Goal: Task Accomplishment & Management: Complete application form

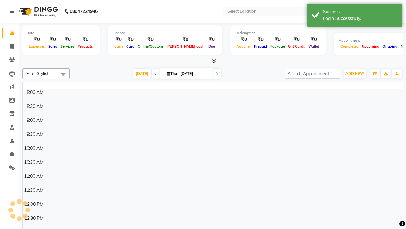
select select "en"
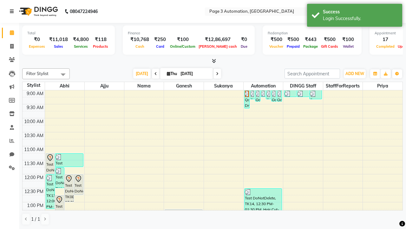
click at [13, 11] on icon at bounding box center [12, 11] width 4 height 4
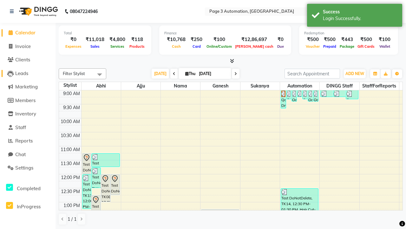
click at [28, 73] on span "Leads" at bounding box center [21, 73] width 13 height 6
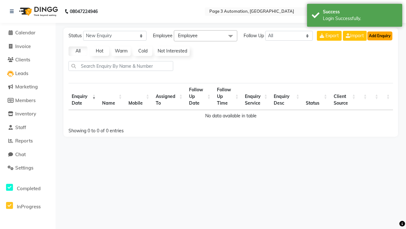
click at [380, 36] on button "Add Enquiry" at bounding box center [380, 35] width 25 height 9
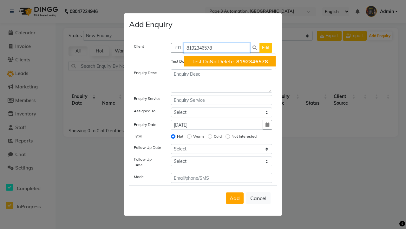
click at [230, 61] on span "Test DoNotDelete" at bounding box center [213, 61] width 42 height 6
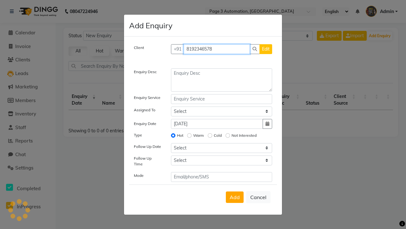
type input "8192346578"
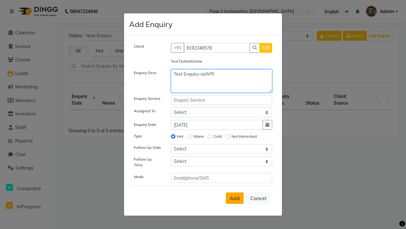
type textarea "Test Enquiry-saWPI"
click at [235, 198] on span "Add" at bounding box center [235, 198] width 10 height 6
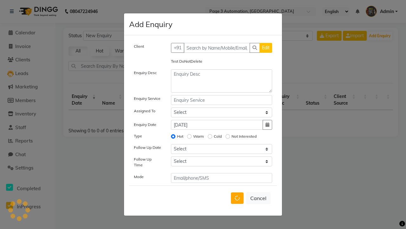
select select
radio input "false"
select select
select select "10"
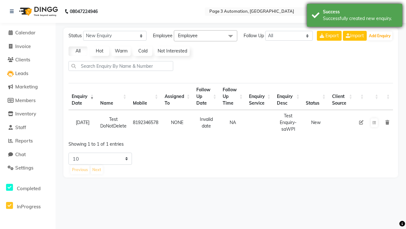
click at [355, 16] on div "Successfully created new enquiry." at bounding box center [360, 18] width 75 height 7
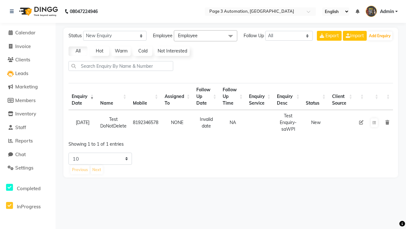
click at [361, 122] on icon at bounding box center [361, 122] width 4 height 4
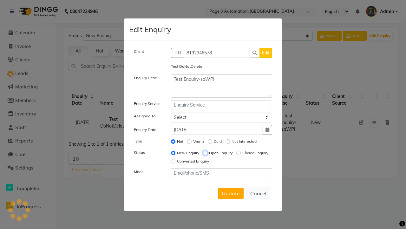
click at [205, 152] on input "Open Enquiry" at bounding box center [205, 152] width 4 height 4
radio input "true"
radio input "false"
click at [231, 193] on span "Update" at bounding box center [231, 193] width 18 height 6
select select
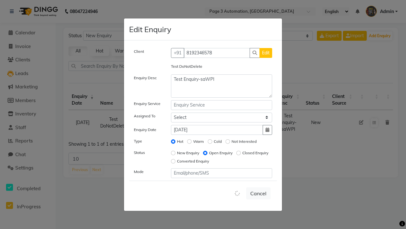
radio input "false"
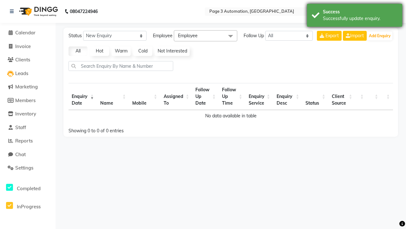
click at [355, 16] on div "Successfully update enquiry." at bounding box center [360, 18] width 75 height 7
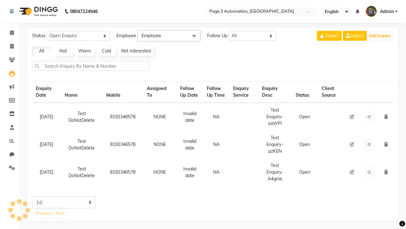
select select "Open"
select select "10"
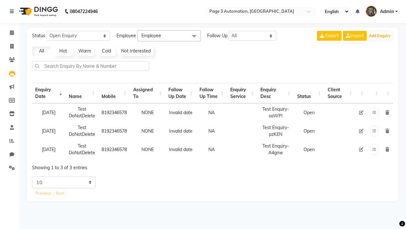
click at [387, 112] on icon at bounding box center [388, 112] width 4 height 4
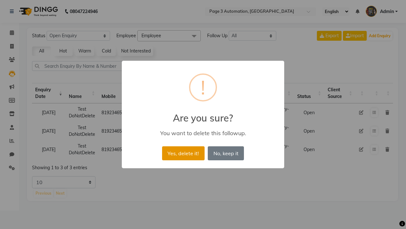
click at [183, 153] on button "Yes, delete it!" at bounding box center [183, 153] width 43 height 14
